Goal: Task Accomplishment & Management: Manage account settings

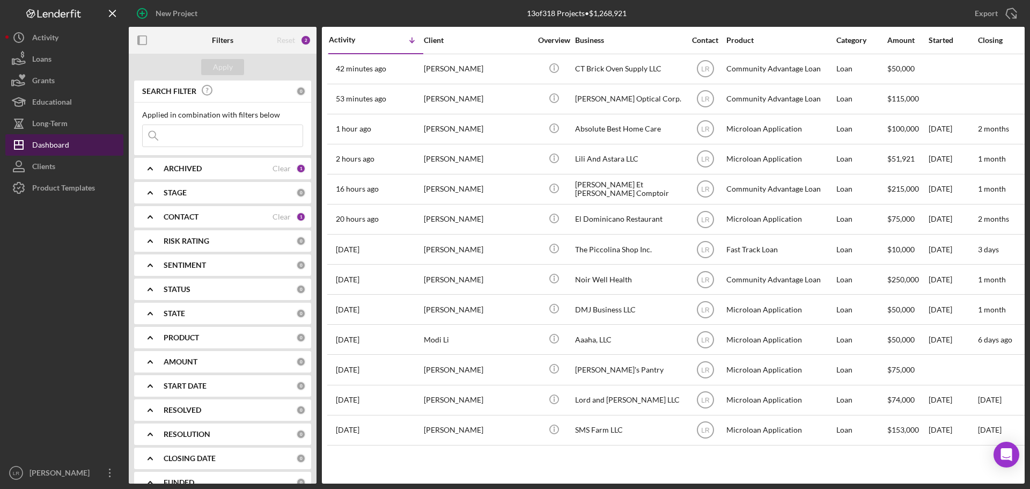
click at [63, 142] on div "Dashboard" at bounding box center [50, 146] width 37 height 24
click at [67, 142] on div "Dashboard" at bounding box center [50, 146] width 37 height 24
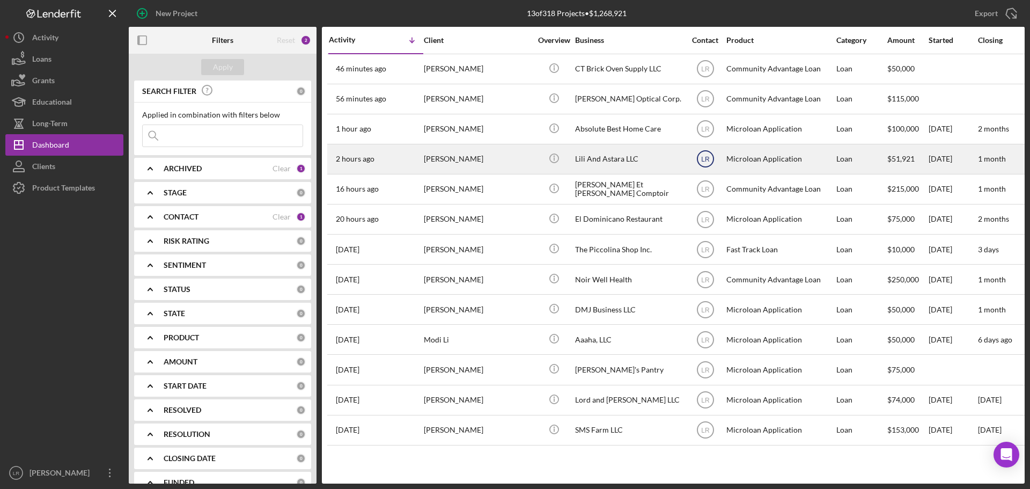
click at [705, 73] on text "LR" at bounding box center [705, 69] width 9 height 8
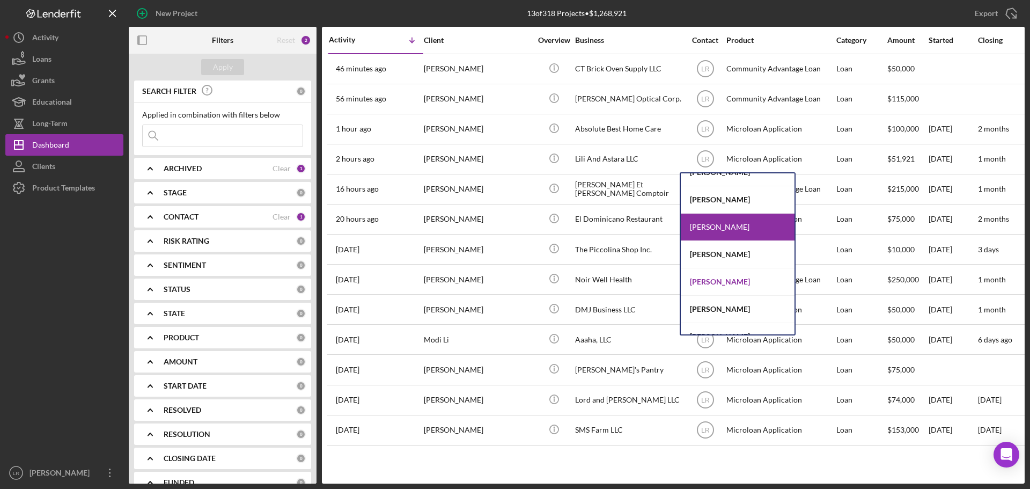
scroll to position [57, 0]
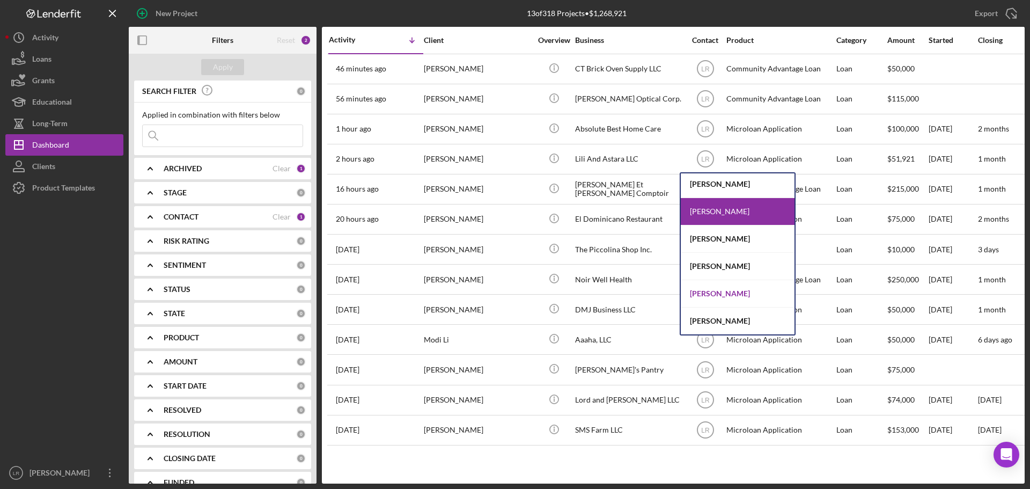
click at [731, 292] on div "[PERSON_NAME]" at bounding box center [738, 293] width 114 height 27
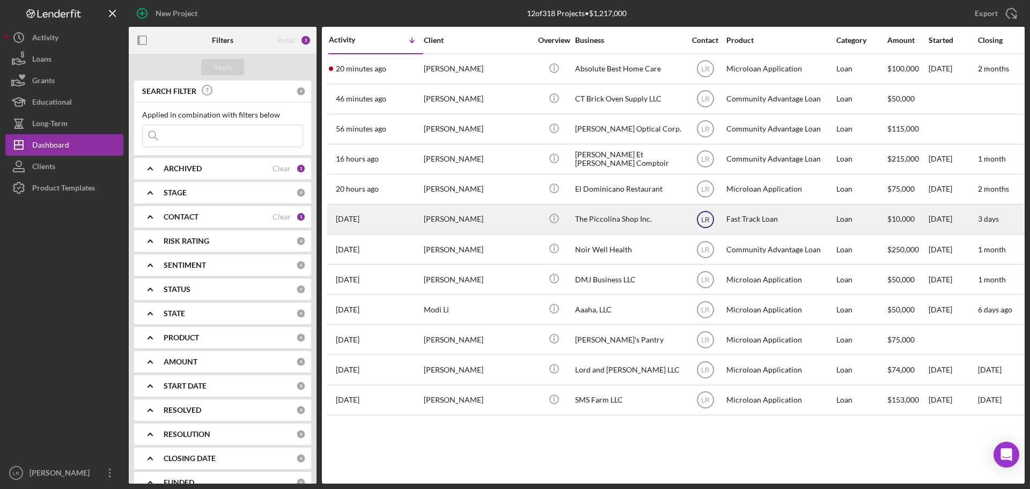
click at [708, 73] on text "LR" at bounding box center [705, 69] width 9 height 8
click at [554, 70] on line "button" at bounding box center [554, 68] width 0 height 3
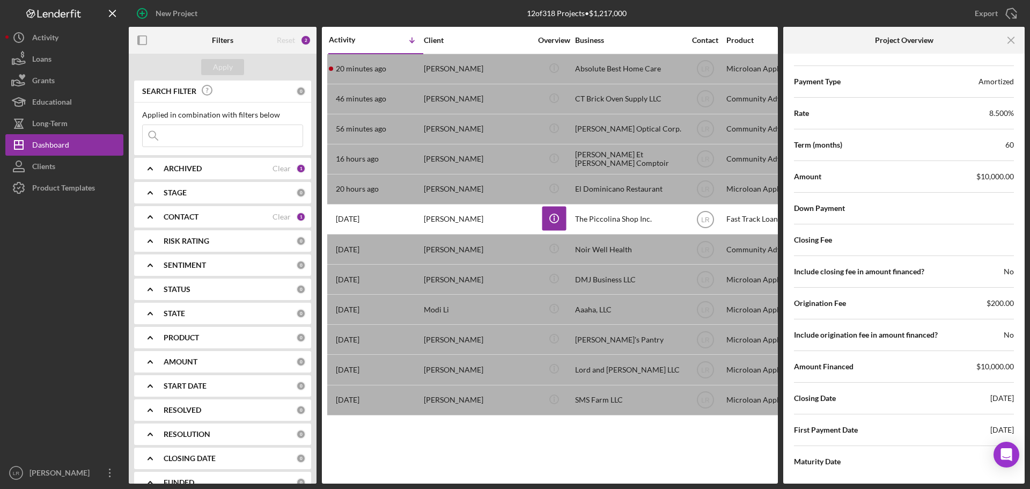
scroll to position [1422, 0]
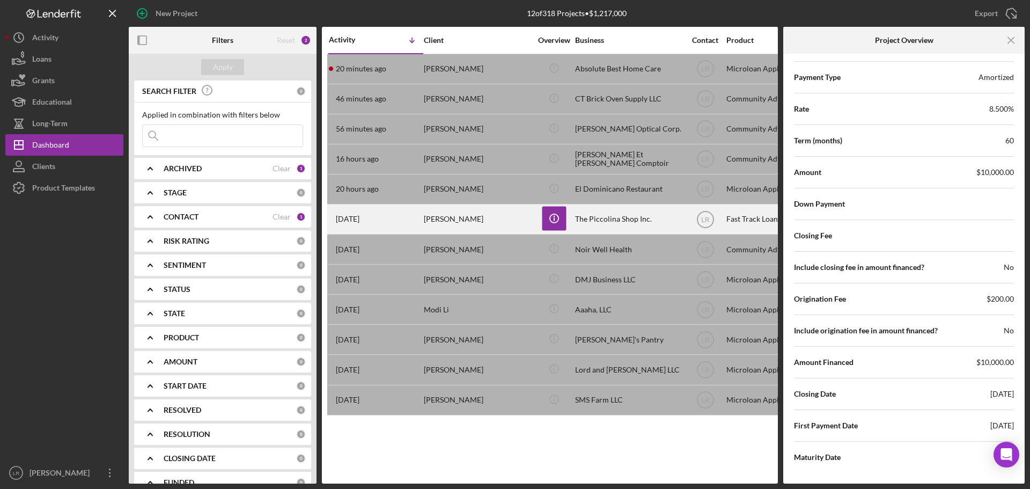
click at [501, 222] on div "[PERSON_NAME]" at bounding box center [477, 219] width 107 height 28
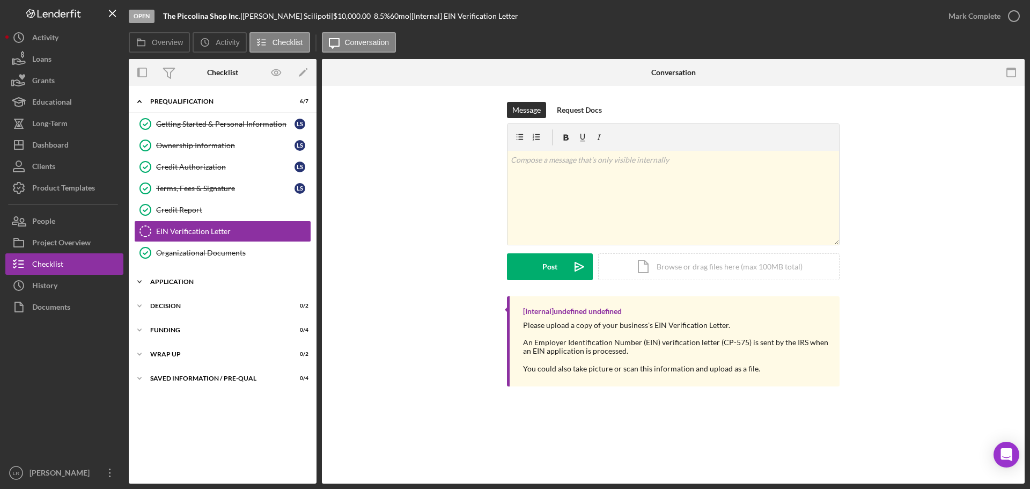
click at [199, 281] on div "Application" at bounding box center [226, 282] width 153 height 6
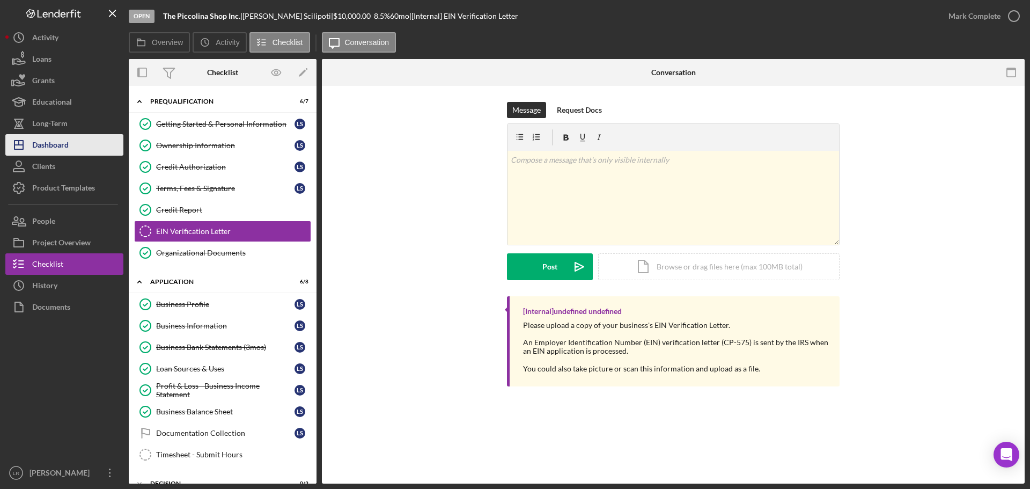
drag, startPoint x: 71, startPoint y: 149, endPoint x: 76, endPoint y: 148, distance: 5.5
click at [71, 149] on button "Icon/Dashboard Dashboard" at bounding box center [64, 144] width 118 height 21
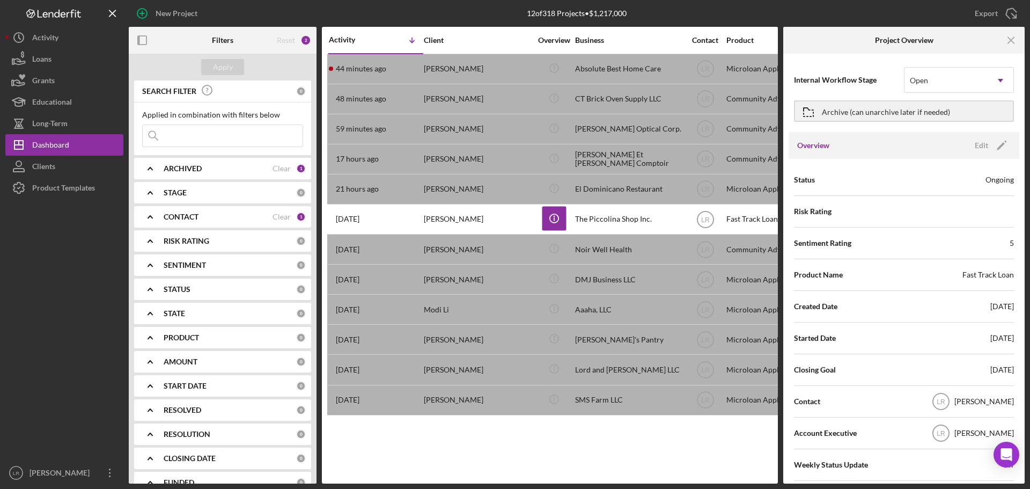
click at [187, 170] on b "ARCHIVED" at bounding box center [183, 168] width 38 height 9
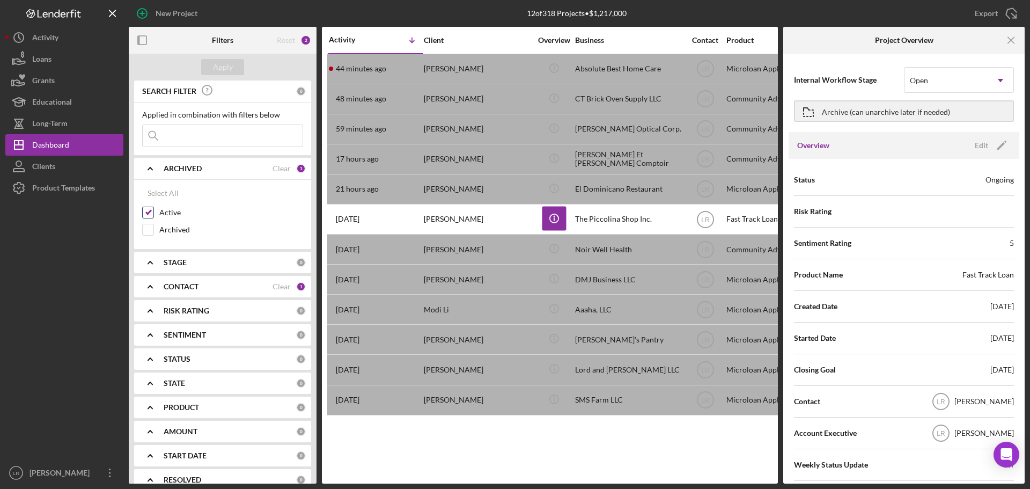
click at [174, 213] on label "Active" at bounding box center [231, 212] width 144 height 11
click at [153, 213] on input "Active" at bounding box center [148, 212] width 11 height 11
checkbox input "false"
click at [173, 235] on label "Archived" at bounding box center [231, 229] width 144 height 11
click at [153, 235] on input "Archived" at bounding box center [148, 229] width 11 height 11
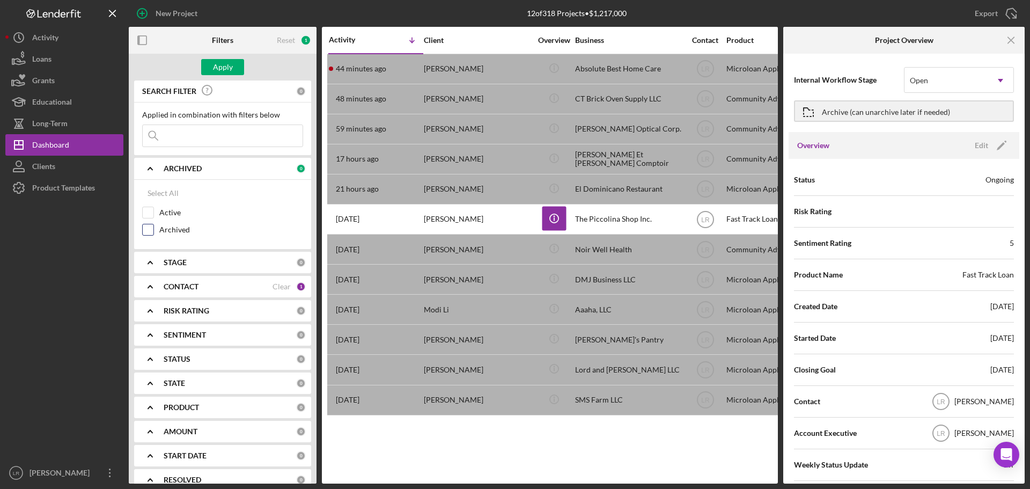
checkbox input "true"
click at [197, 144] on input at bounding box center [223, 135] width 160 height 21
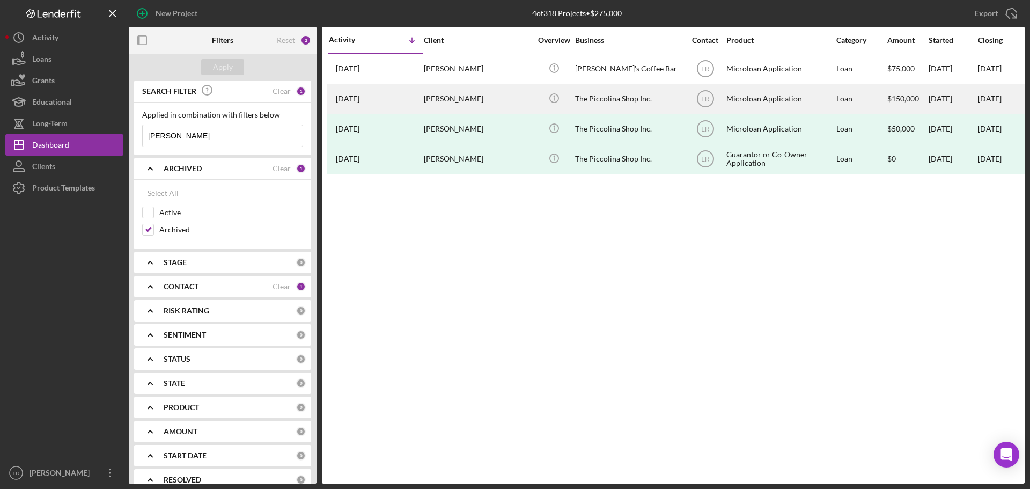
type input "[PERSON_NAME]"
click at [506, 92] on div "[PERSON_NAME]" at bounding box center [477, 99] width 107 height 28
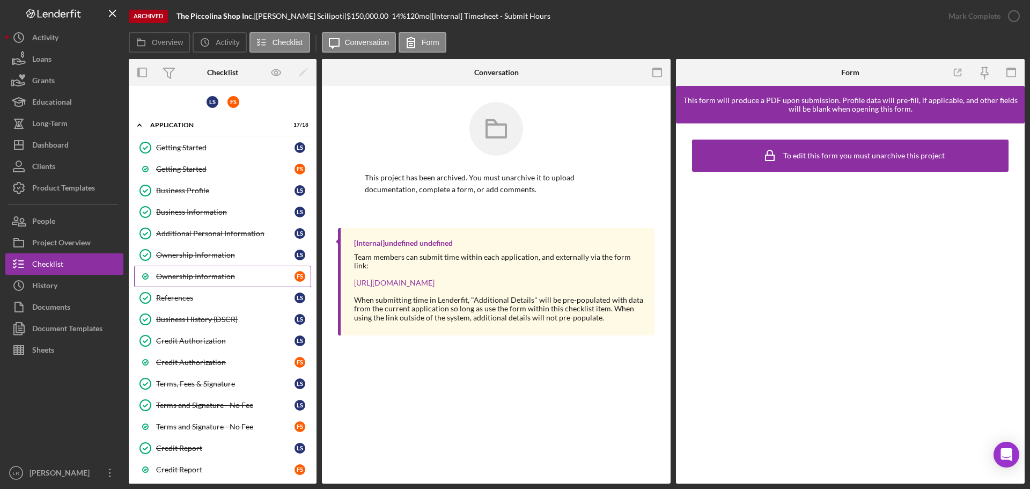
click at [223, 275] on div "Ownership Information" at bounding box center [225, 276] width 138 height 9
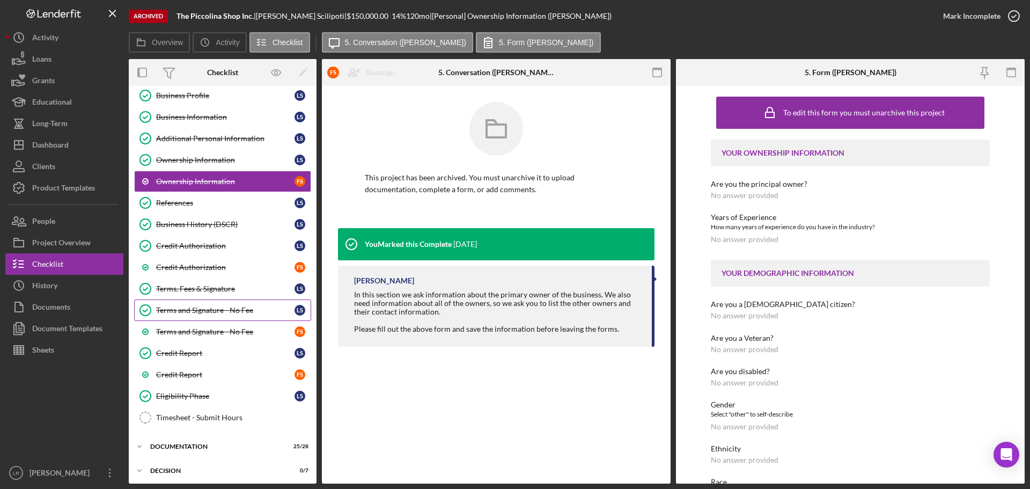
scroll to position [171, 0]
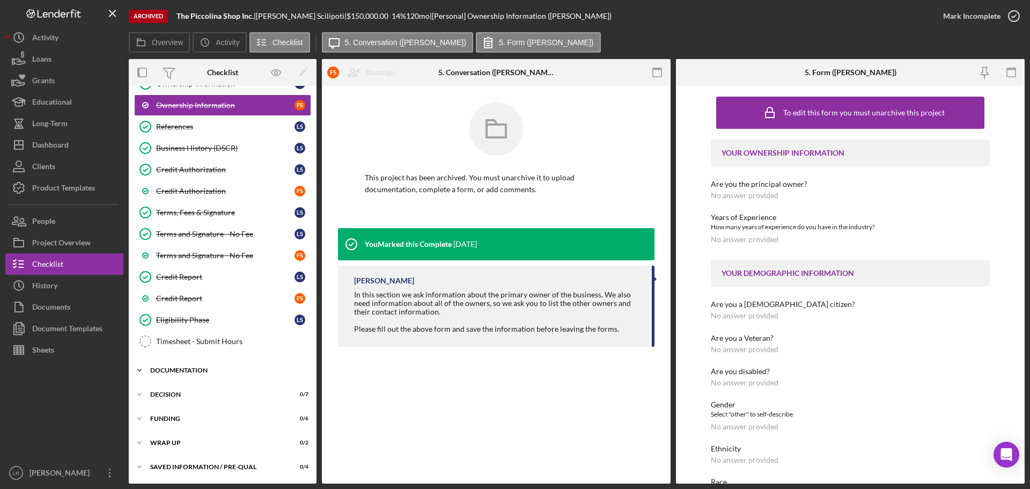
click at [192, 369] on div "Documentation" at bounding box center [226, 370] width 153 height 6
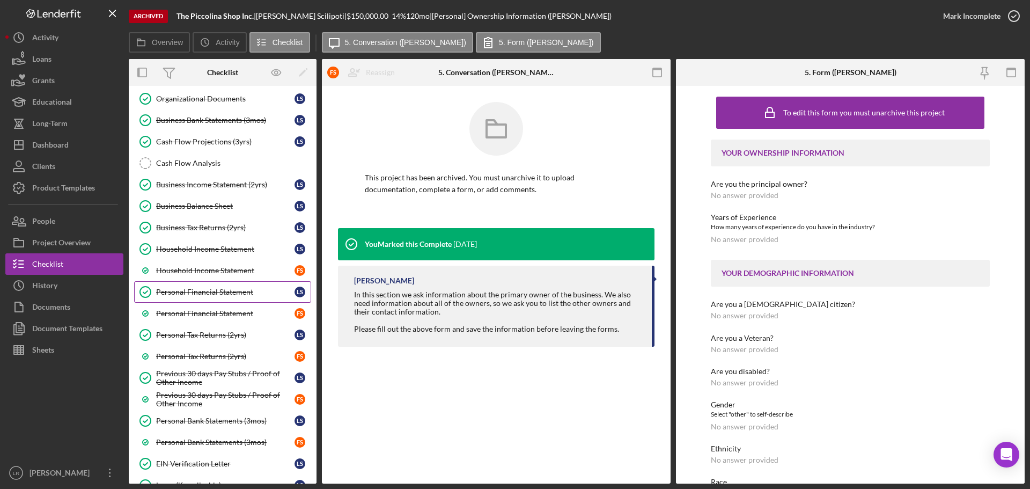
scroll to position [547, 0]
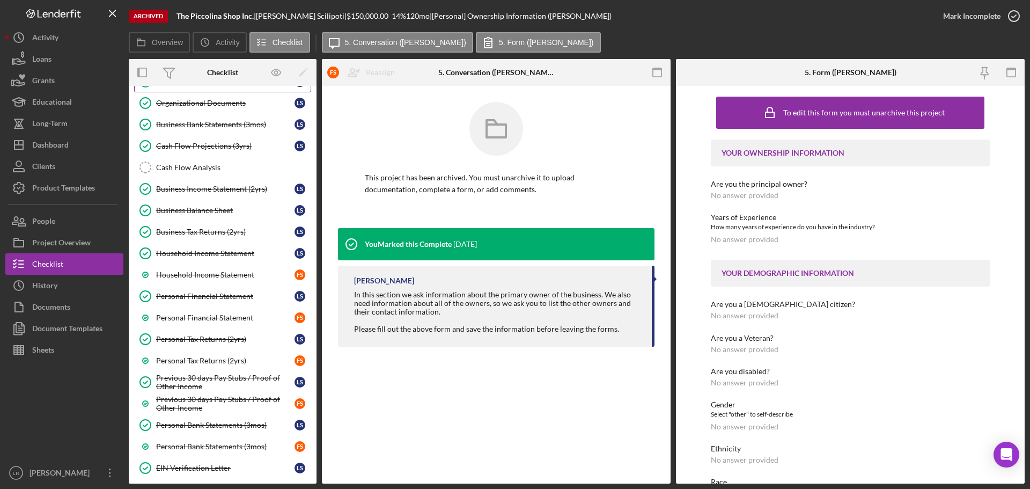
click at [194, 89] on link "Business Plan Business Plan L S" at bounding box center [222, 81] width 177 height 21
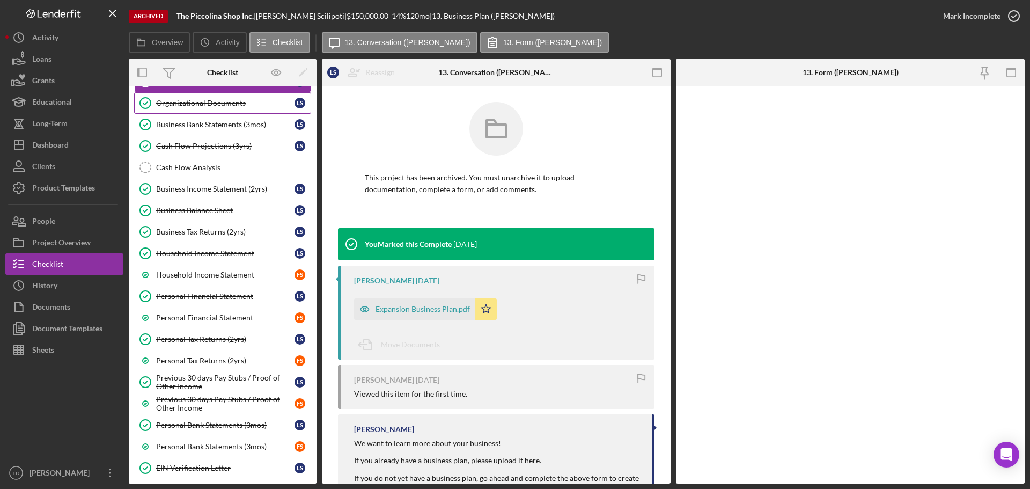
click at [188, 99] on div "Organizational Documents" at bounding box center [225, 103] width 138 height 9
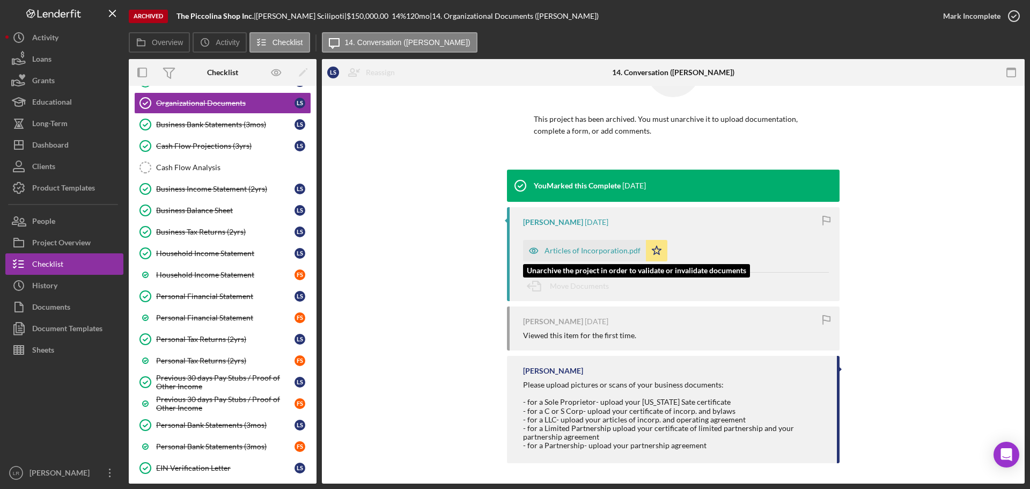
scroll to position [60, 0]
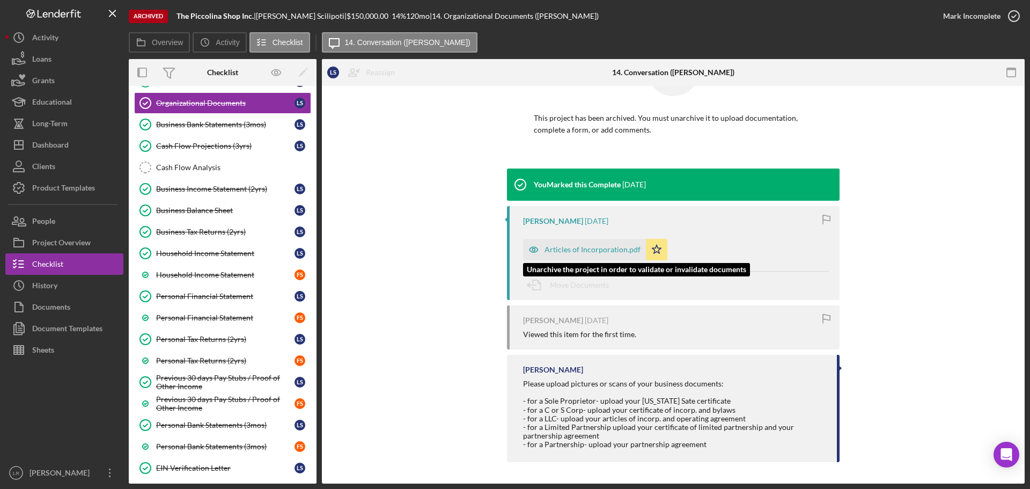
click at [582, 250] on div "Articles of Incorporation.pdf" at bounding box center [593, 249] width 96 height 9
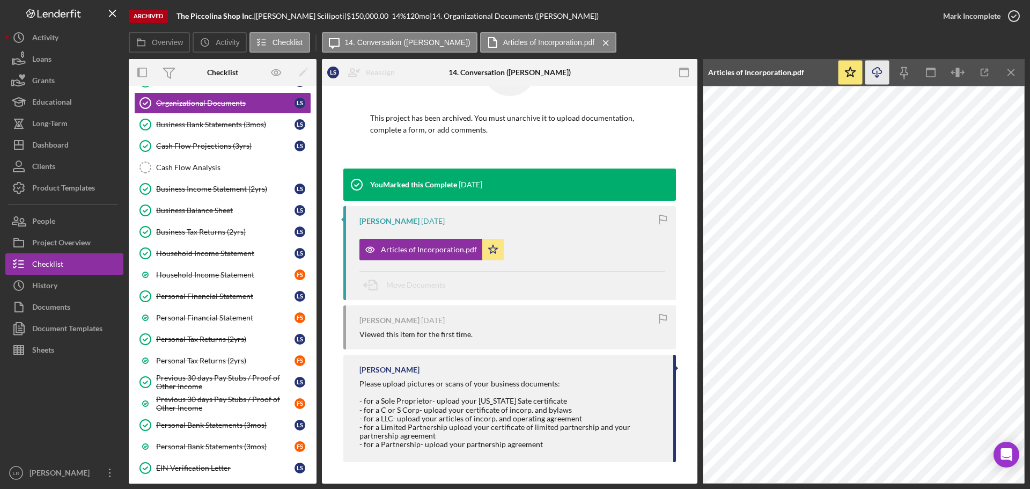
click at [877, 75] on line "button" at bounding box center [877, 74] width 0 height 6
click at [88, 149] on button "Icon/Dashboard Dashboard" at bounding box center [64, 144] width 118 height 21
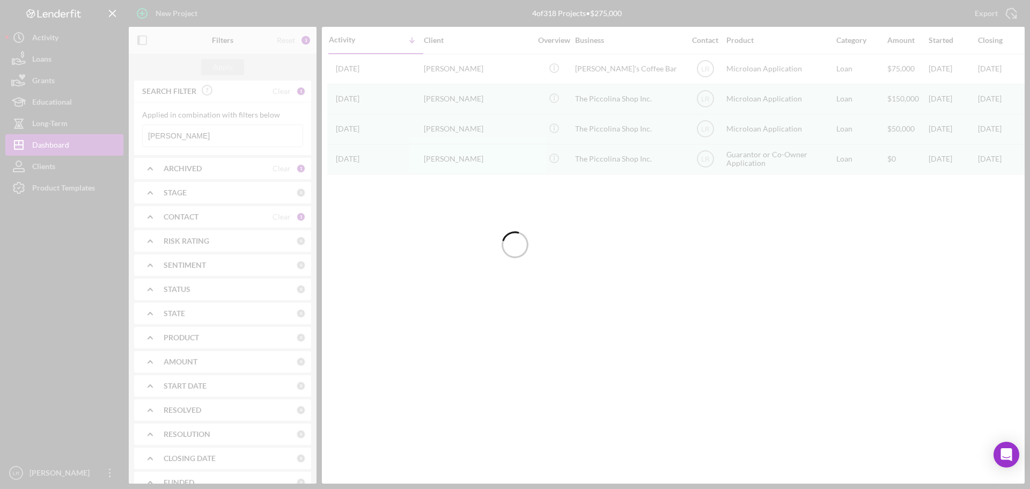
click at [196, 169] on b "ARCHIVED" at bounding box center [183, 168] width 38 height 9
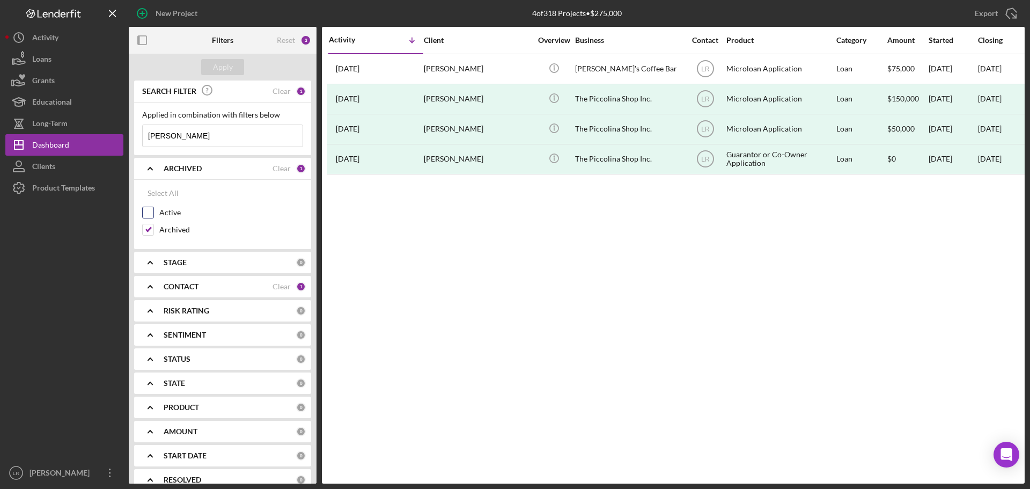
click at [171, 214] on label "Active" at bounding box center [231, 212] width 144 height 11
click at [153, 214] on input "Active" at bounding box center [148, 212] width 11 height 11
checkbox input "true"
click at [169, 231] on label "Archived" at bounding box center [231, 229] width 144 height 11
click at [153, 231] on input "Archived" at bounding box center [148, 229] width 11 height 11
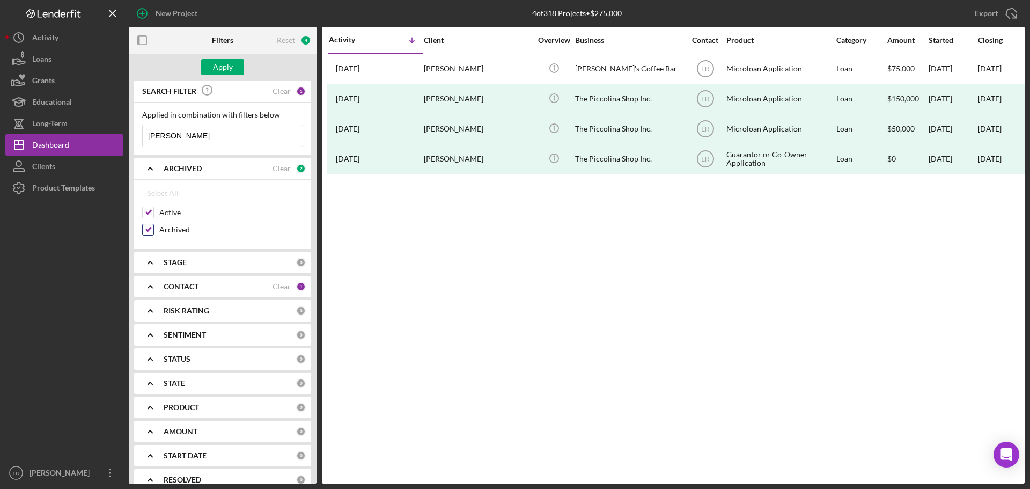
checkbox input "false"
drag, startPoint x: 192, startPoint y: 141, endPoint x: -8, endPoint y: 130, distance: 199.9
click at [0, 130] on html "New Project 4 of 318 Projects • $275,000 [PERSON_NAME] Export Icon/Export Filte…" at bounding box center [515, 244] width 1030 height 489
click at [224, 68] on div "Apply" at bounding box center [223, 67] width 20 height 16
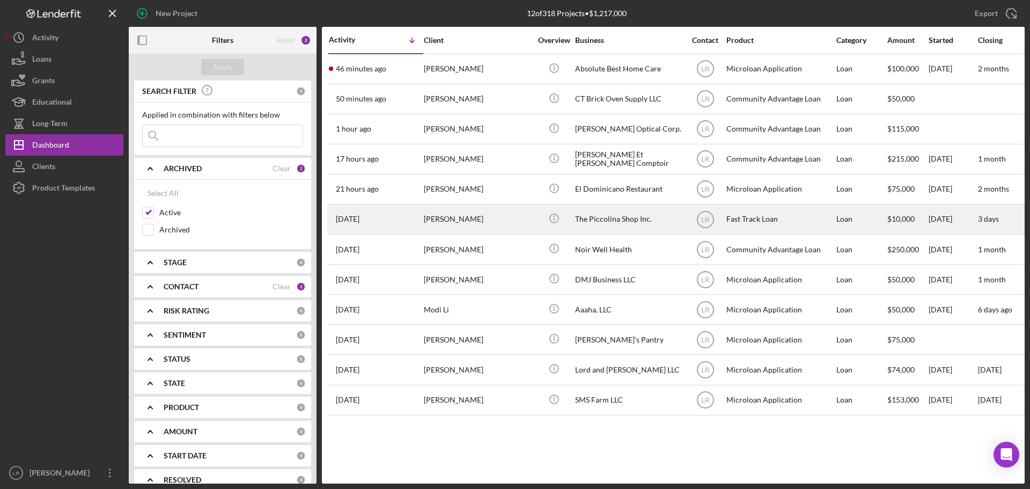
click at [501, 220] on div "[PERSON_NAME]" at bounding box center [477, 219] width 107 height 28
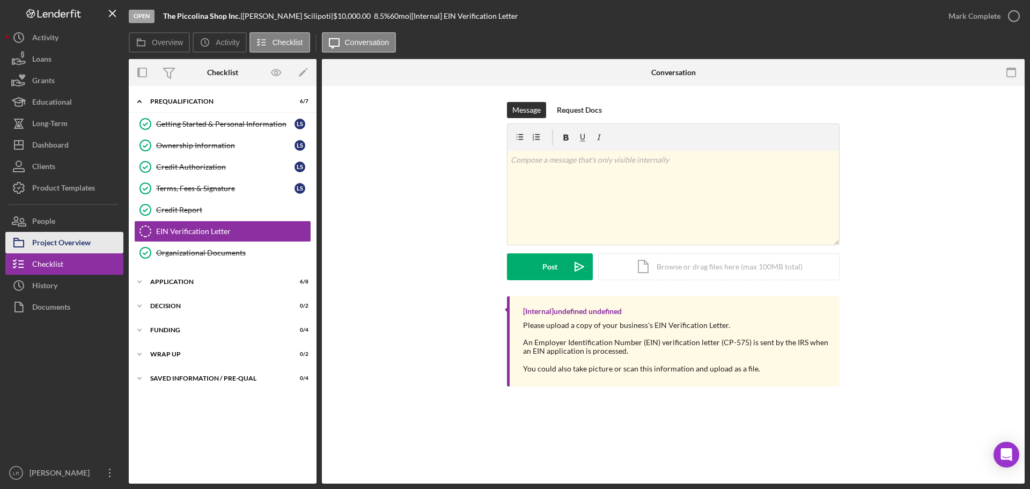
click at [71, 241] on div "Project Overview" at bounding box center [61, 244] width 58 height 24
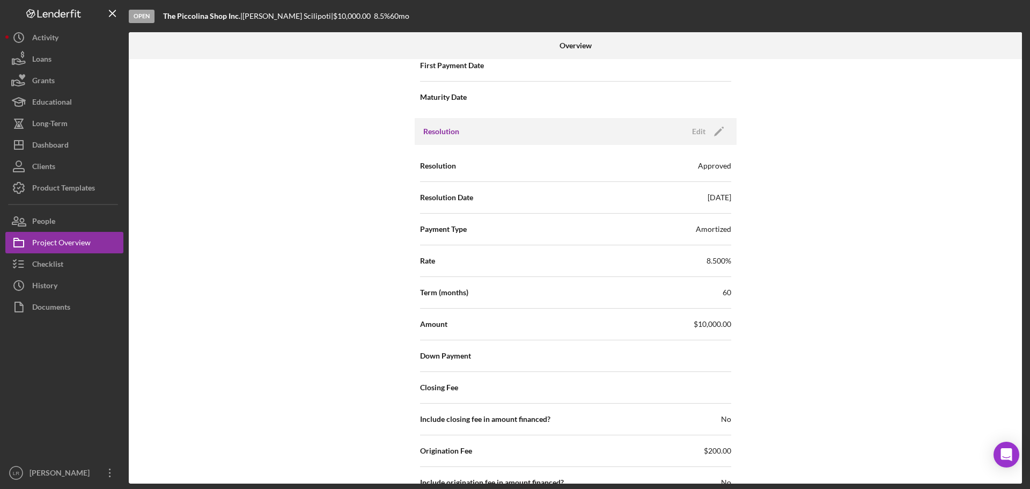
scroll to position [1266, 0]
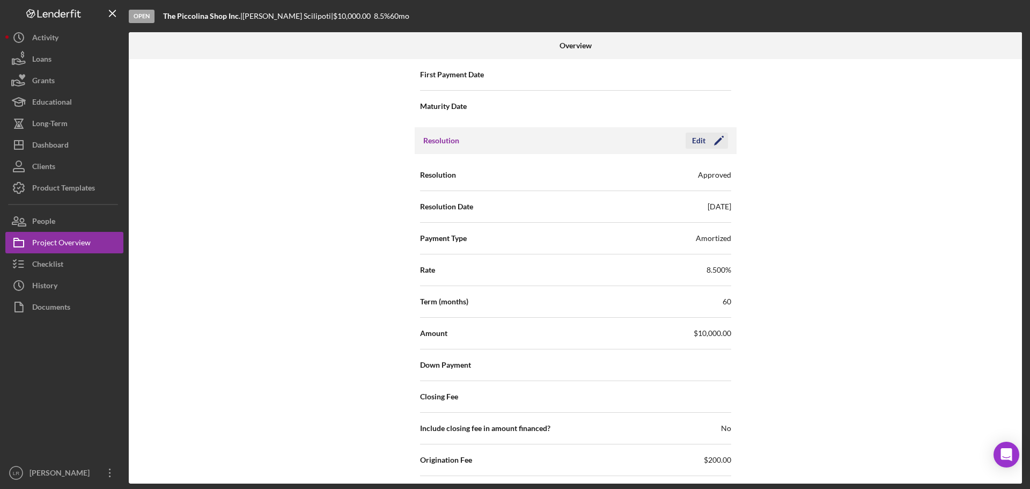
click at [716, 139] on icon "Icon/Edit" at bounding box center [719, 140] width 27 height 27
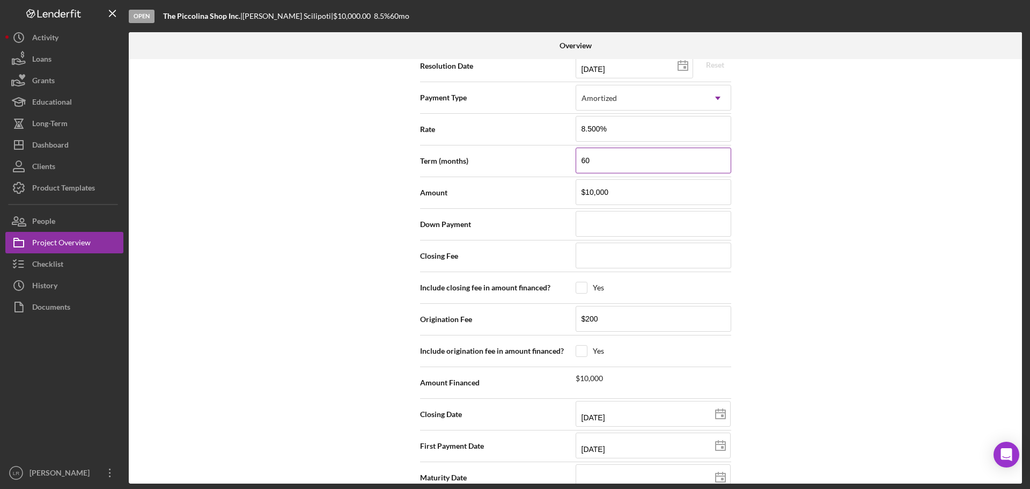
scroll to position [1427, 0]
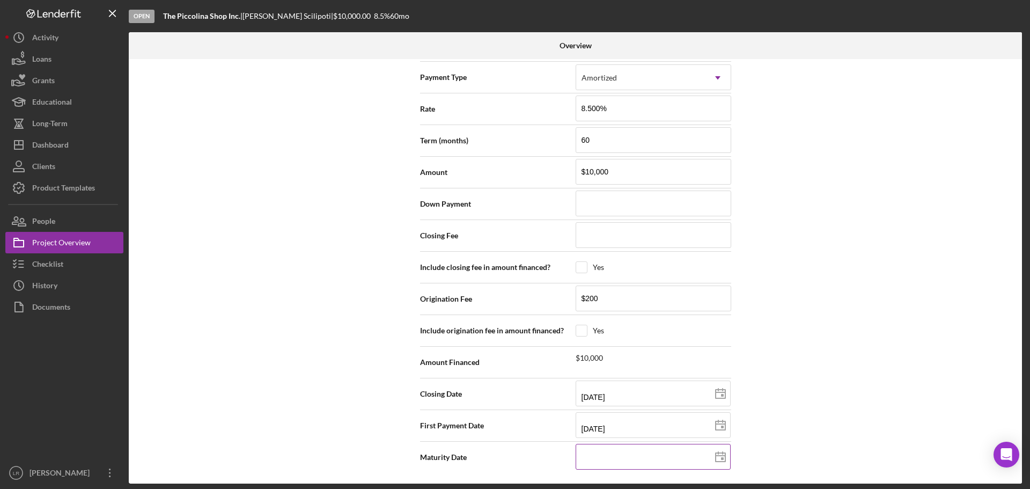
click at [644, 459] on input at bounding box center [653, 457] width 155 height 26
click at [606, 430] on input "[DATE]" at bounding box center [653, 425] width 155 height 26
drag, startPoint x: 611, startPoint y: 464, endPoint x: 621, endPoint y: 464, distance: 10.7
click at [611, 464] on input at bounding box center [653, 457] width 155 height 26
type input "10/dd/yyyy"
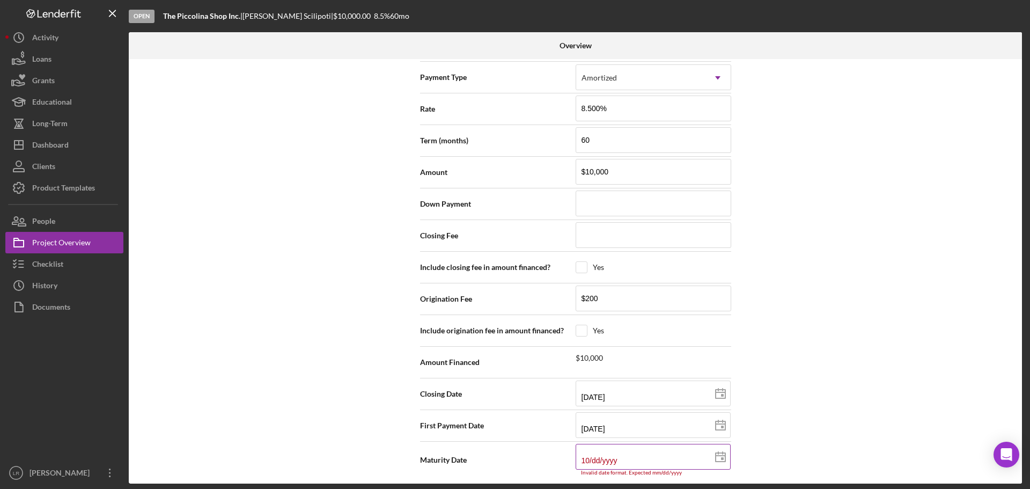
type input "10/2d/yyyy"
type input "10/20/yyyy"
type input "10/20/2yyy"
type input "10/20/20yy"
type input "10/20/203y"
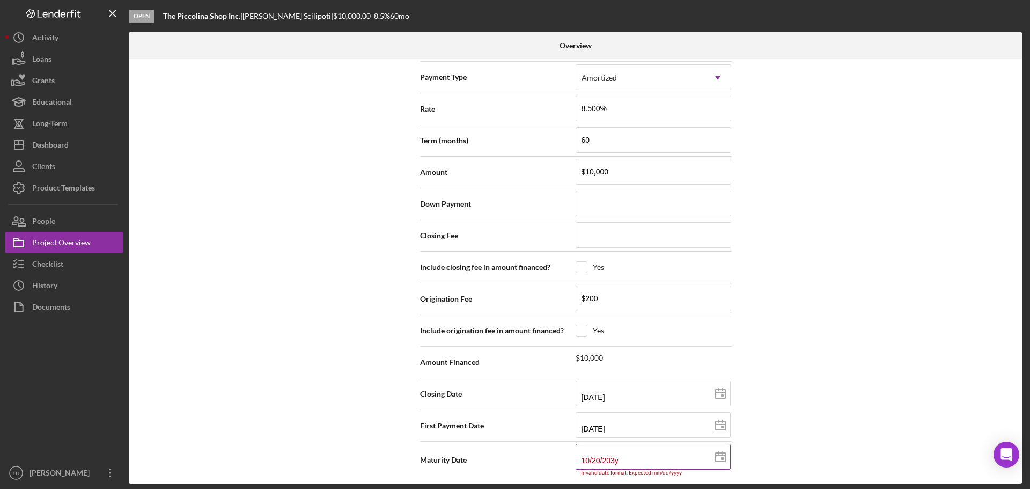
type input "[DATE]"
click at [840, 417] on div "Internal Workflow Stage Open Icon/Dropdown Arrow Archive (can unarchive later i…" at bounding box center [575, 271] width 893 height 424
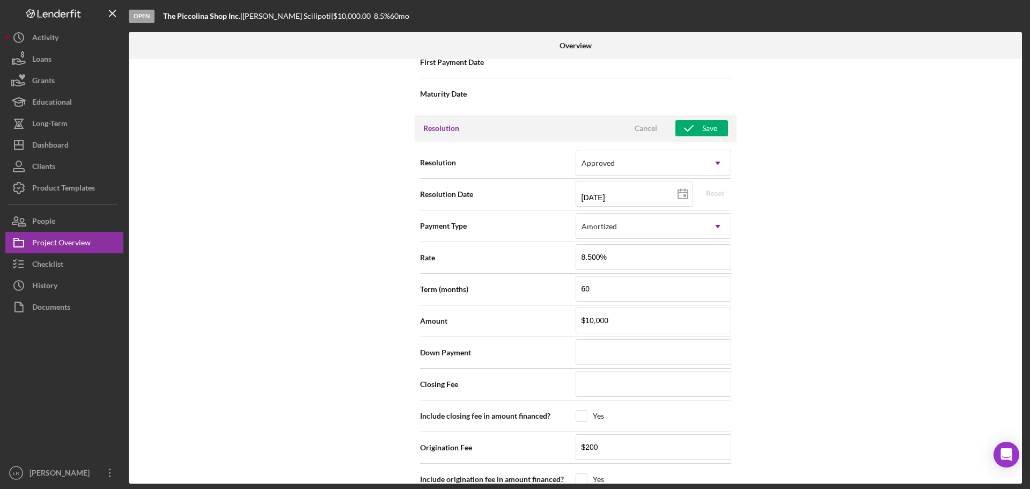
scroll to position [1159, 0]
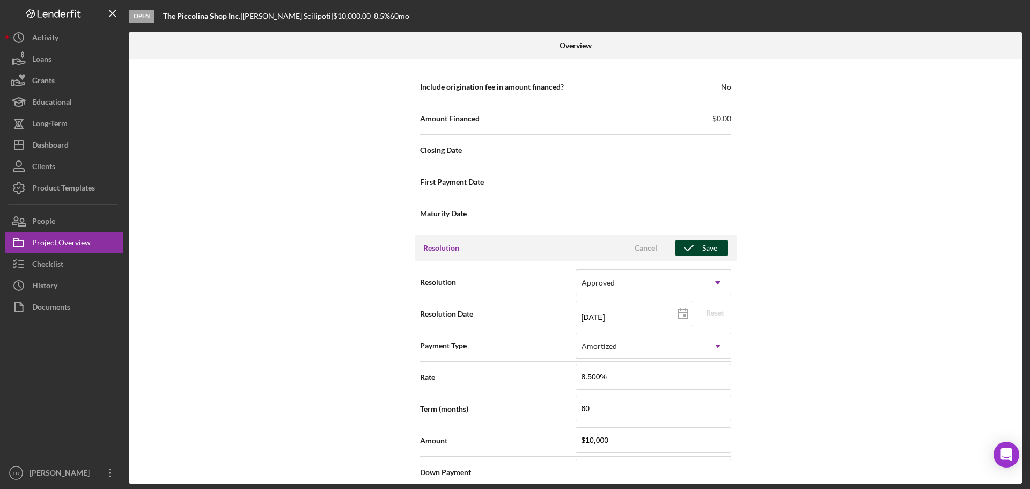
click at [705, 251] on div "Save" at bounding box center [709, 248] width 15 height 16
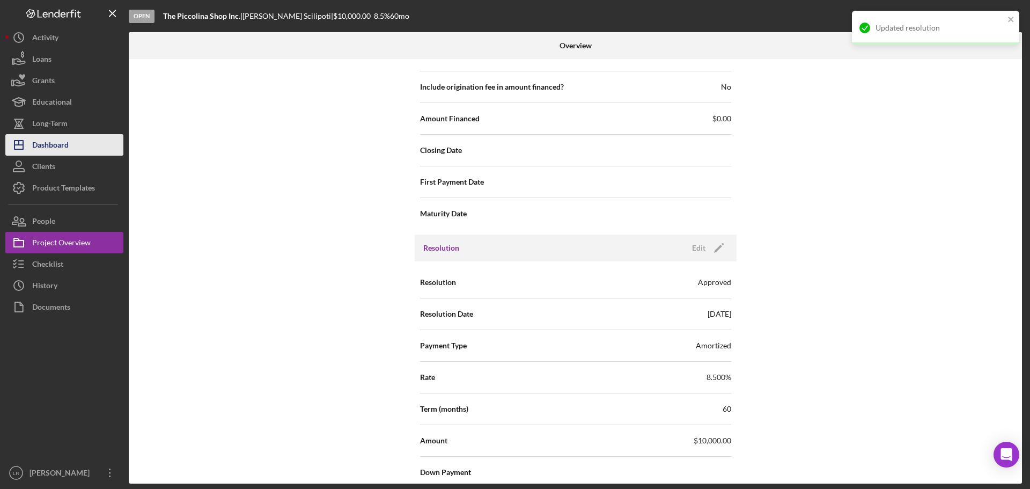
click at [56, 147] on div "Dashboard" at bounding box center [50, 146] width 36 height 24
